Goal: Use online tool/utility: Utilize a website feature to perform a specific function

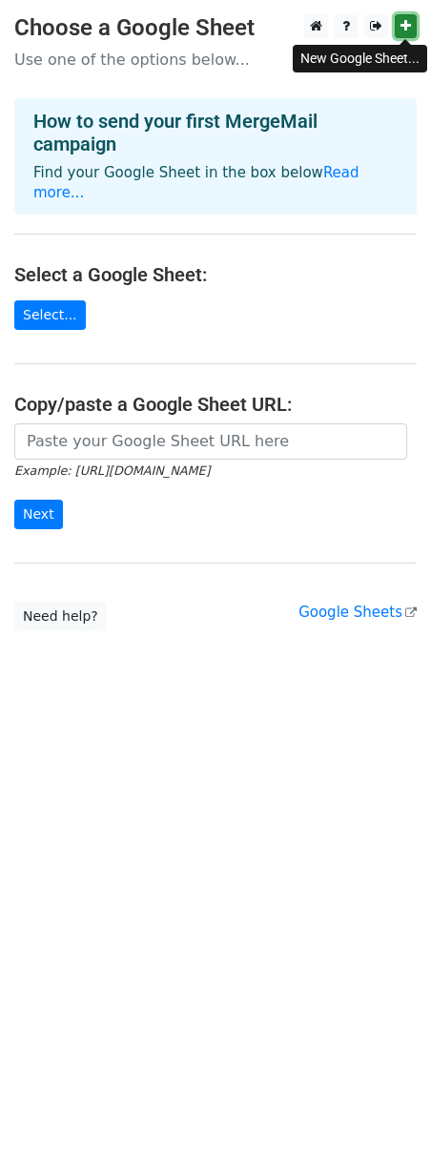
click at [407, 28] on icon at bounding box center [405, 25] width 10 height 13
click at [40, 300] on link "Select..." at bounding box center [49, 315] width 71 height 30
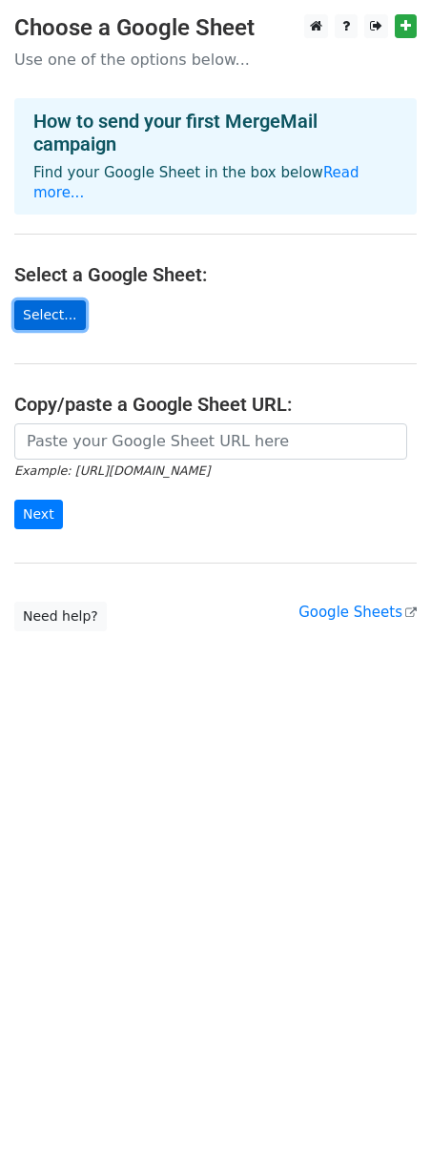
click at [31, 300] on link "Select..." at bounding box center [49, 315] width 71 height 30
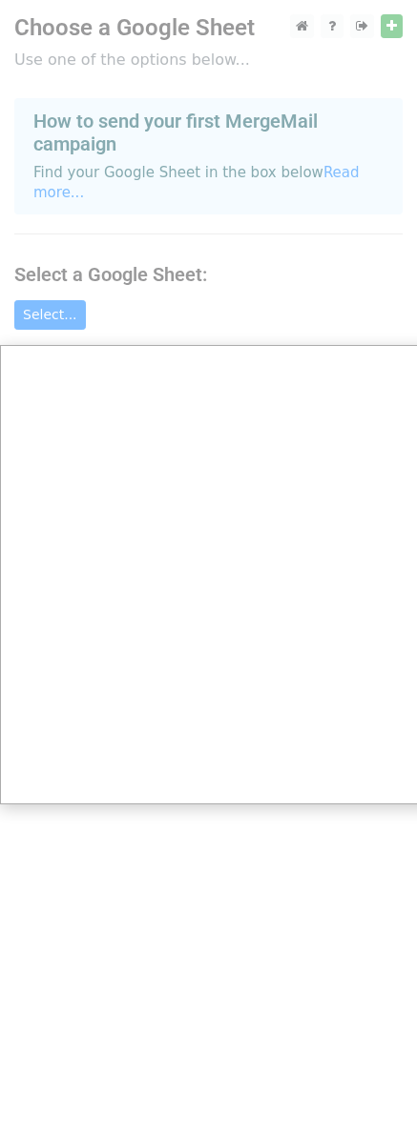
click at [30, 280] on div at bounding box center [215, 575] width 431 height 1150
